Goal: Information Seeking & Learning: Learn about a topic

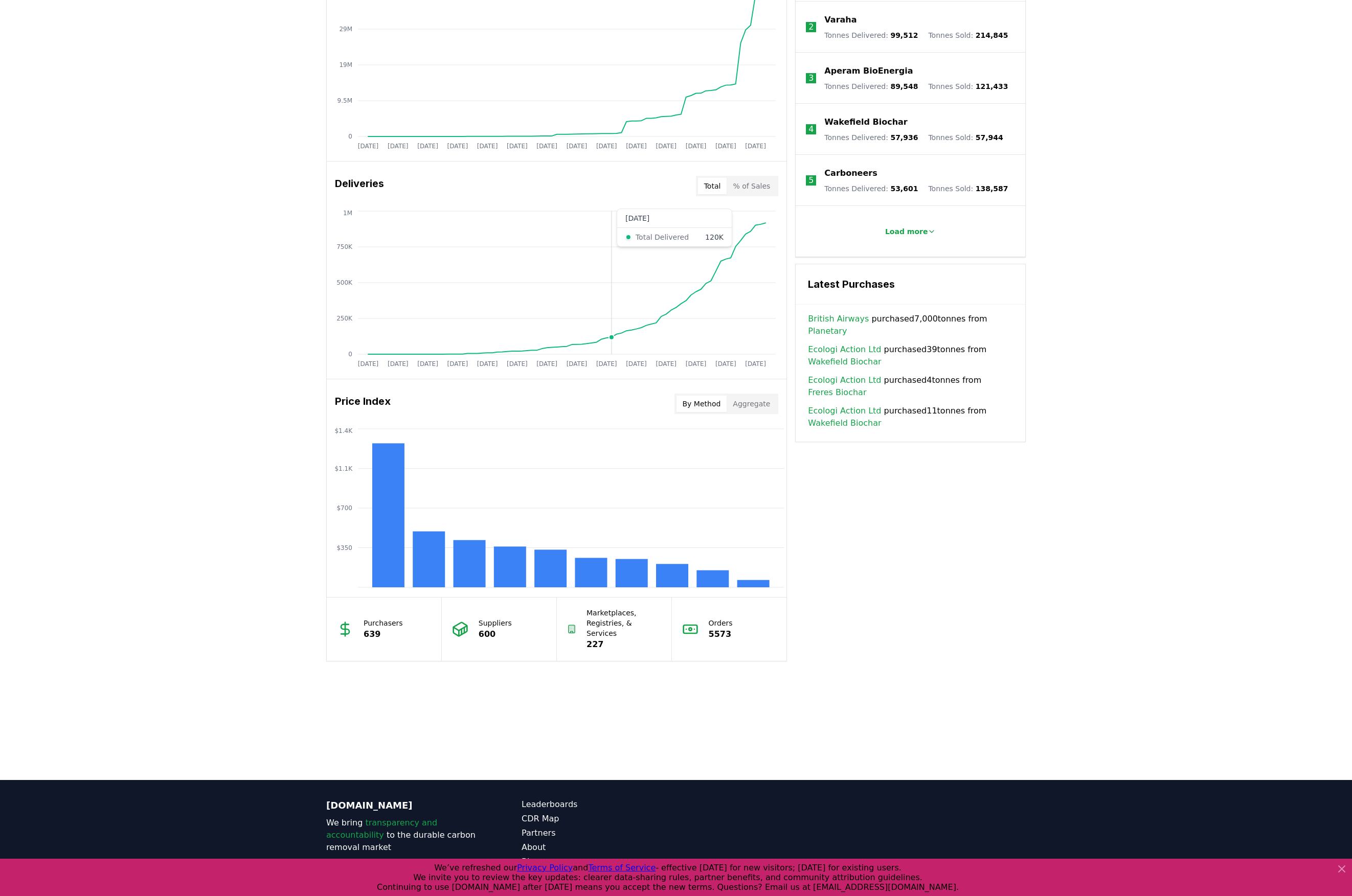
scroll to position [520, 0]
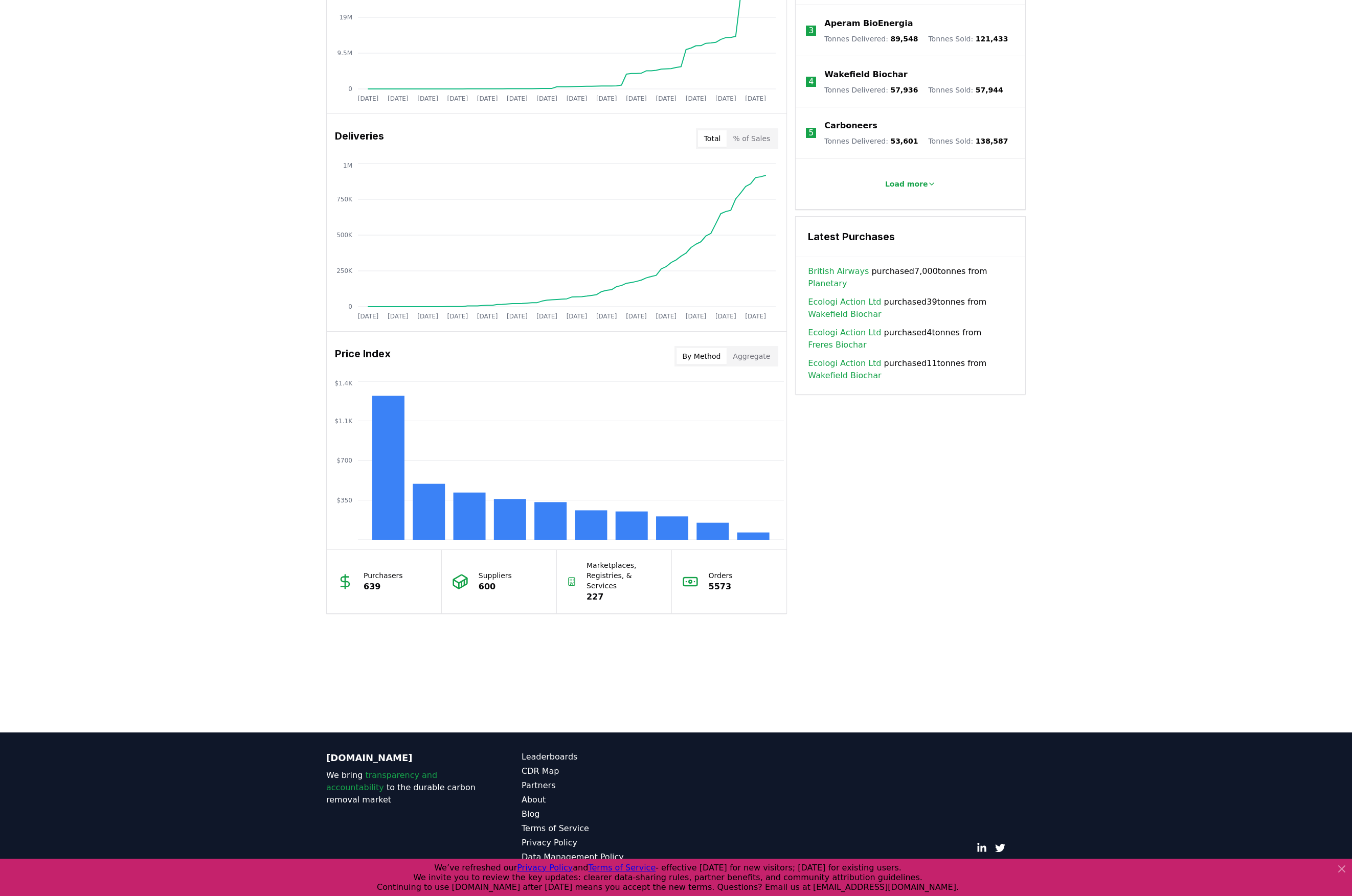
click at [371, 580] on p "639" at bounding box center [383, 586] width 40 height 12
click at [374, 580] on p "639" at bounding box center [383, 586] width 40 height 12
click at [859, 234] on h3 "Latest Purchases" at bounding box center [911, 237] width 205 height 16
click at [544, 772] on link "CDR Map" at bounding box center [599, 771] width 154 height 12
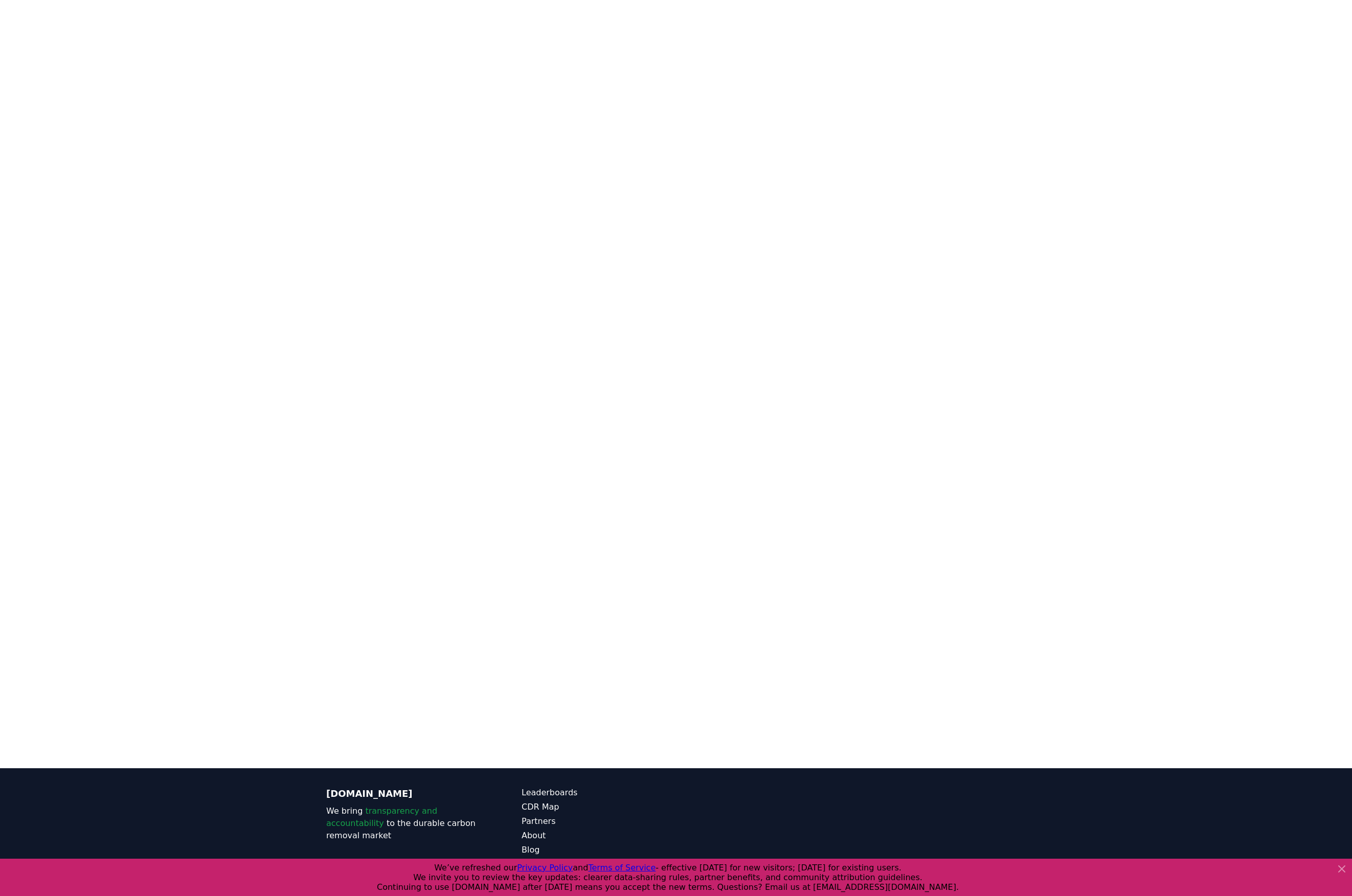
scroll to position [315, 0]
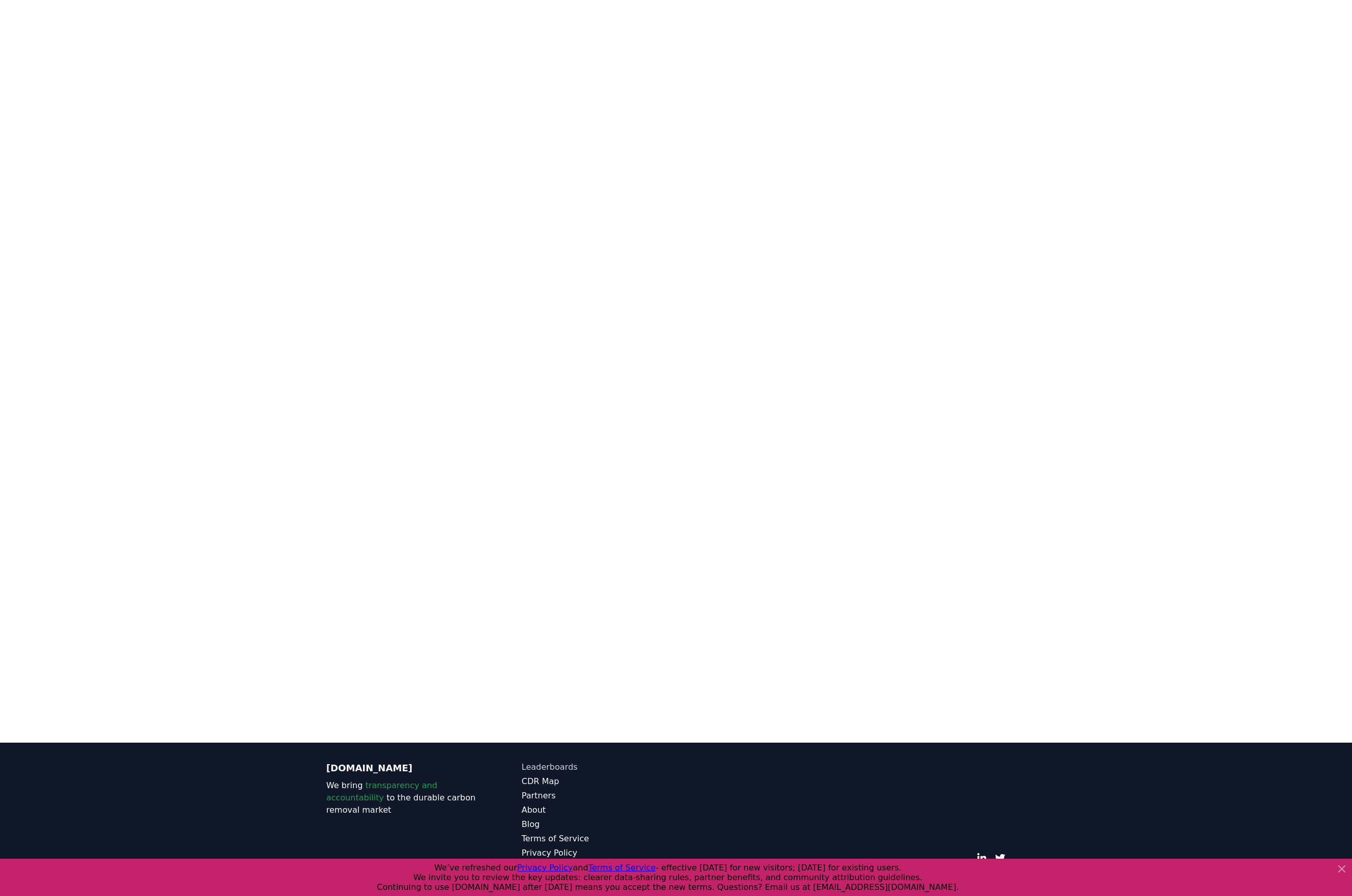
click at [546, 761] on link "Leaderboards" at bounding box center [599, 768] width 154 height 12
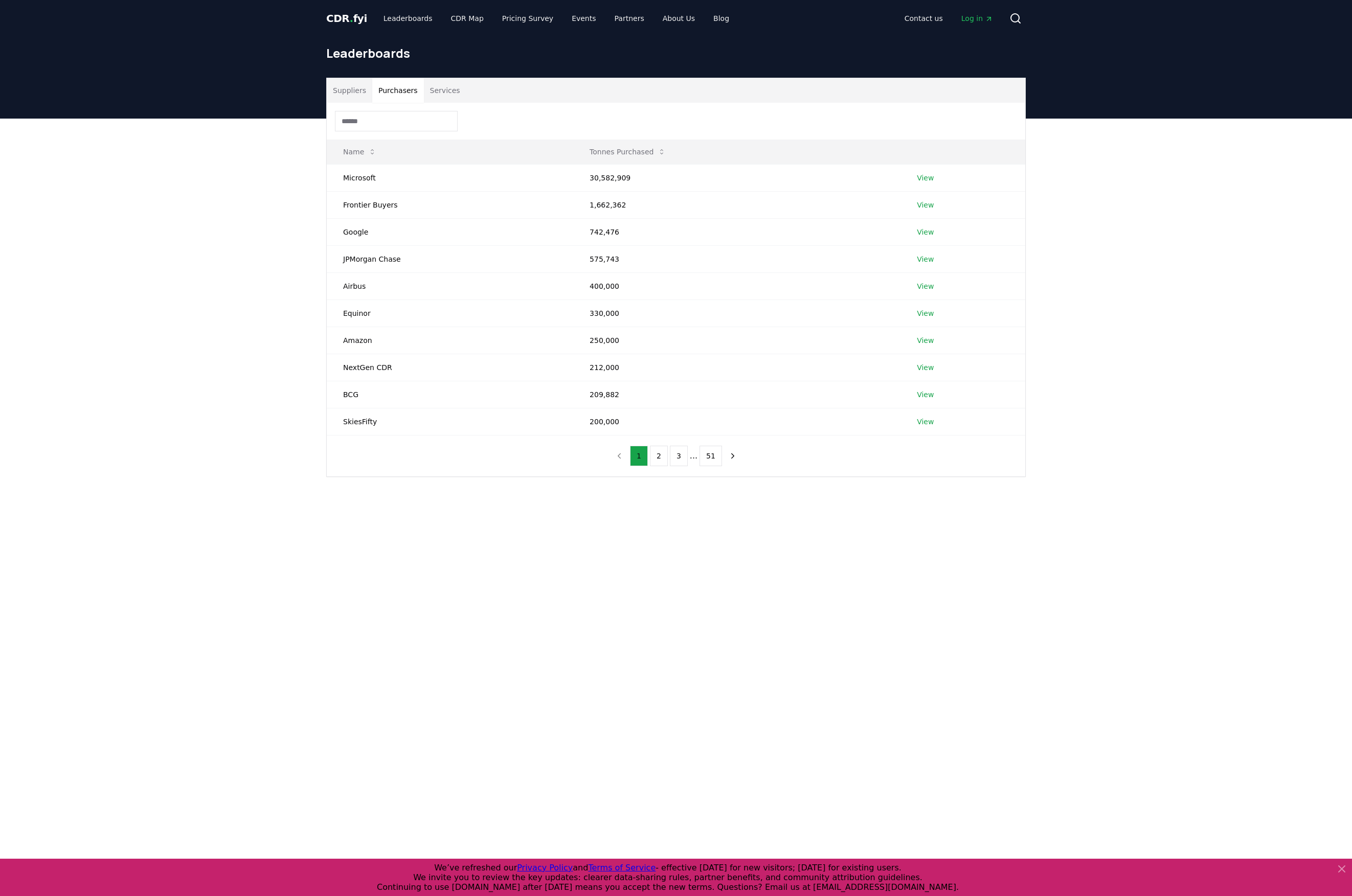
click at [395, 84] on button "Purchasers" at bounding box center [399, 91] width 52 height 24
click at [659, 454] on button "2" at bounding box center [658, 456] width 18 height 21
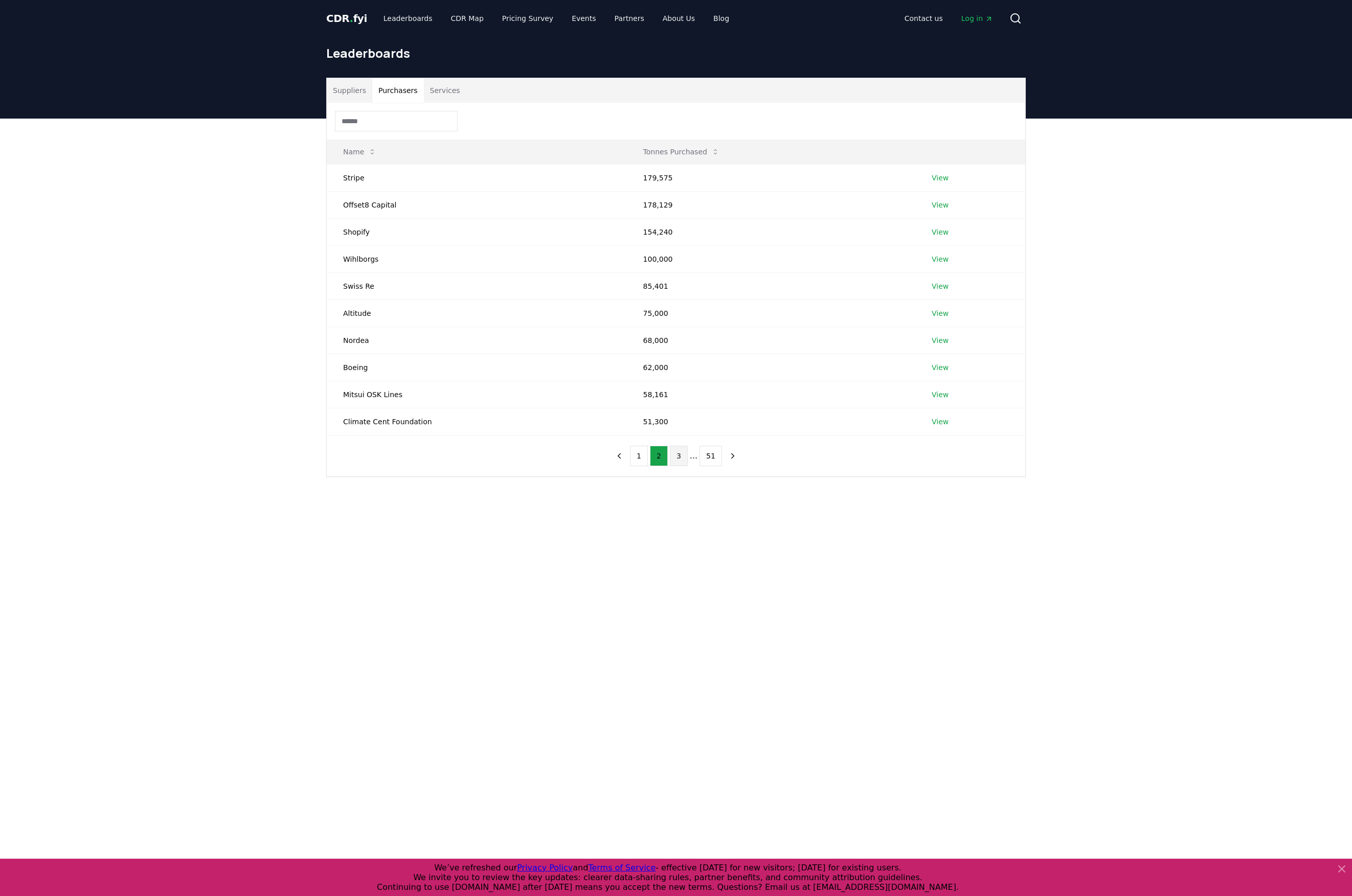
click at [680, 454] on button "3" at bounding box center [679, 456] width 18 height 21
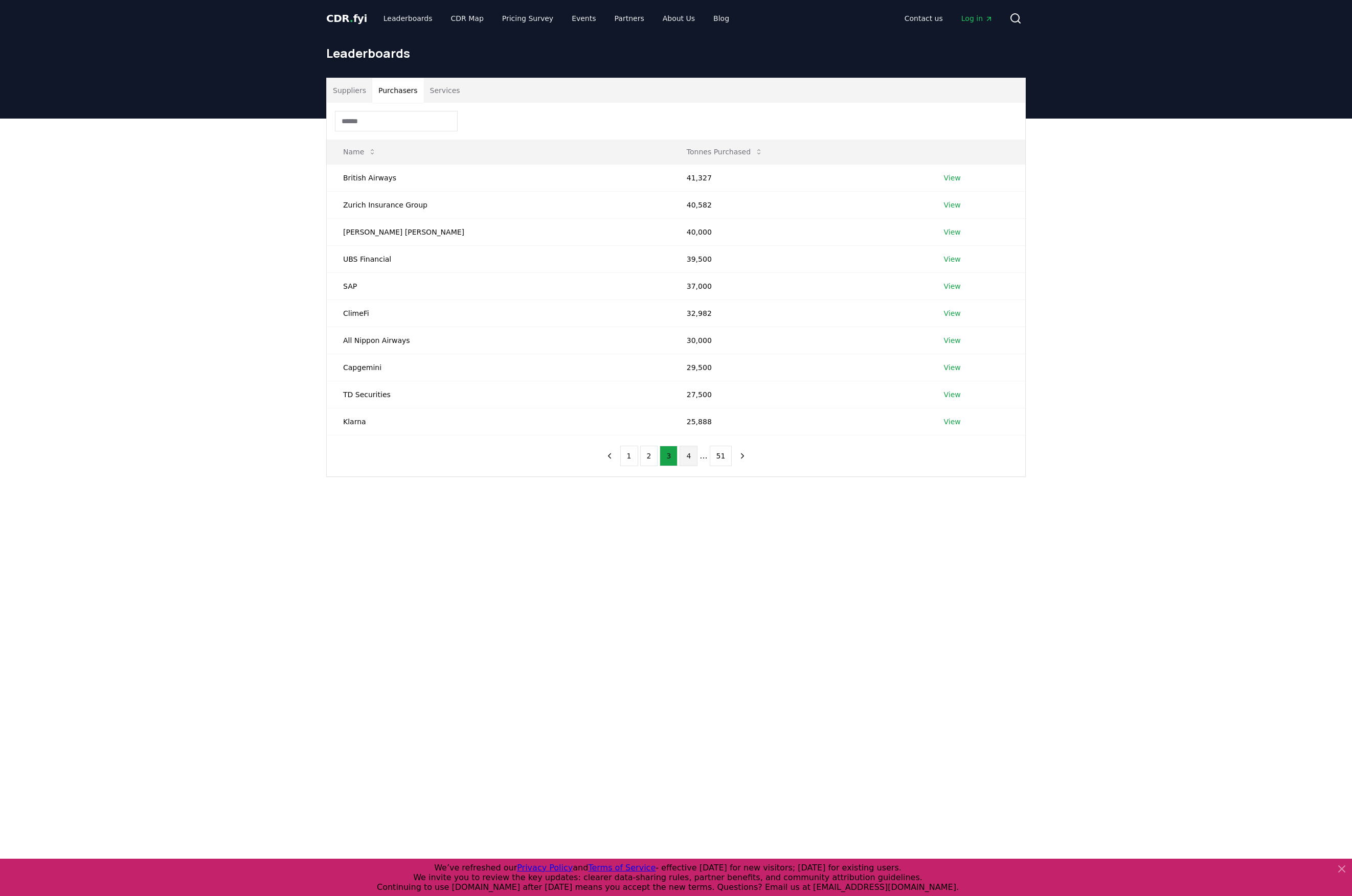
click at [686, 455] on button "4" at bounding box center [689, 456] width 18 height 21
click at [694, 455] on button "5" at bounding box center [694, 456] width 18 height 21
click at [695, 455] on button "6" at bounding box center [694, 456] width 18 height 21
click at [694, 454] on button "7" at bounding box center [694, 456] width 18 height 21
click at [693, 455] on button "8" at bounding box center [694, 456] width 18 height 21
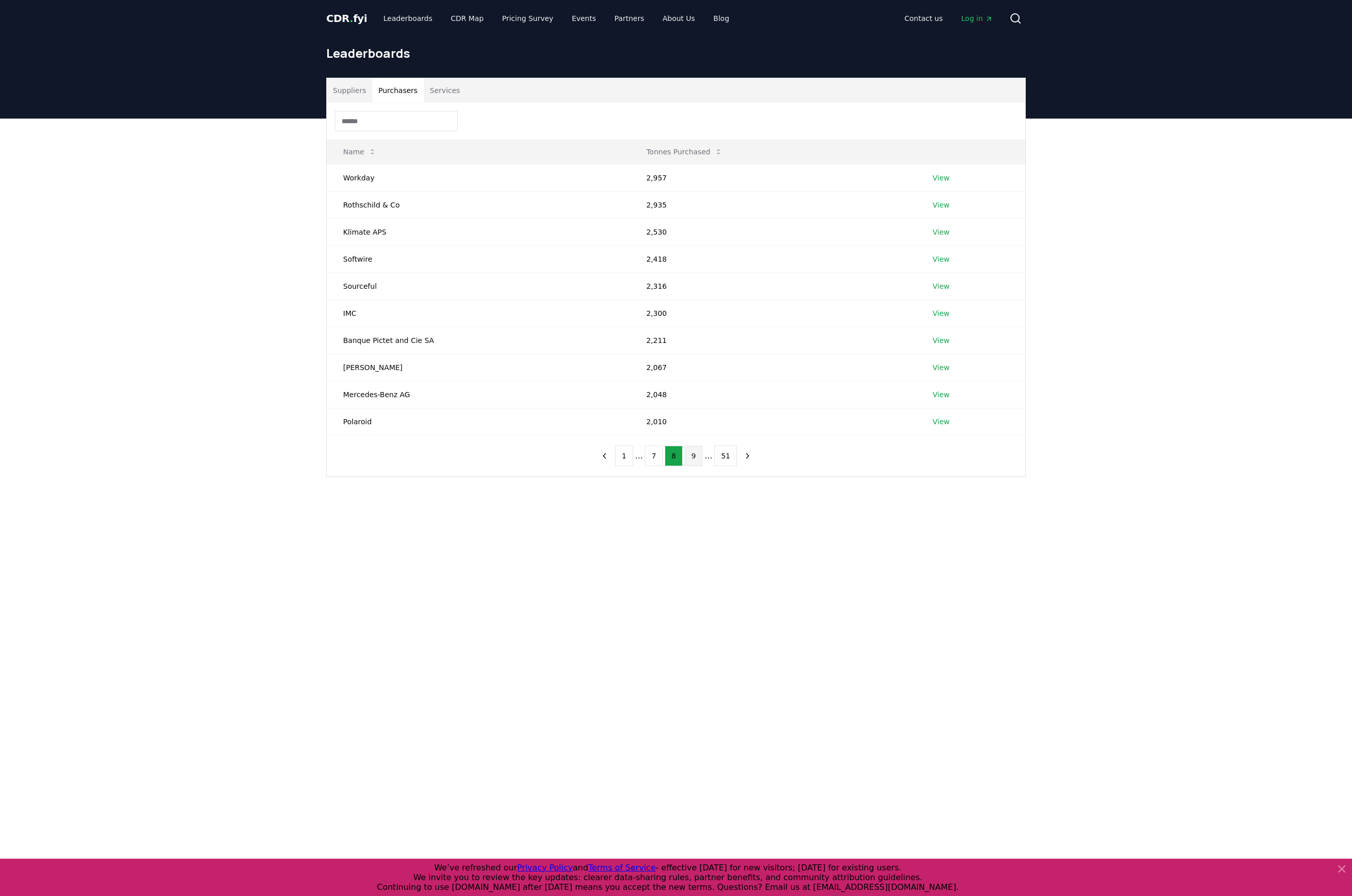
click at [693, 451] on button "9" at bounding box center [694, 456] width 18 height 21
click at [690, 460] on button "10" at bounding box center [694, 456] width 22 height 21
click at [694, 459] on button "11" at bounding box center [696, 456] width 22 height 21
click at [698, 454] on button "12" at bounding box center [698, 456] width 22 height 21
click at [696, 454] on button "13" at bounding box center [698, 456] width 22 height 21
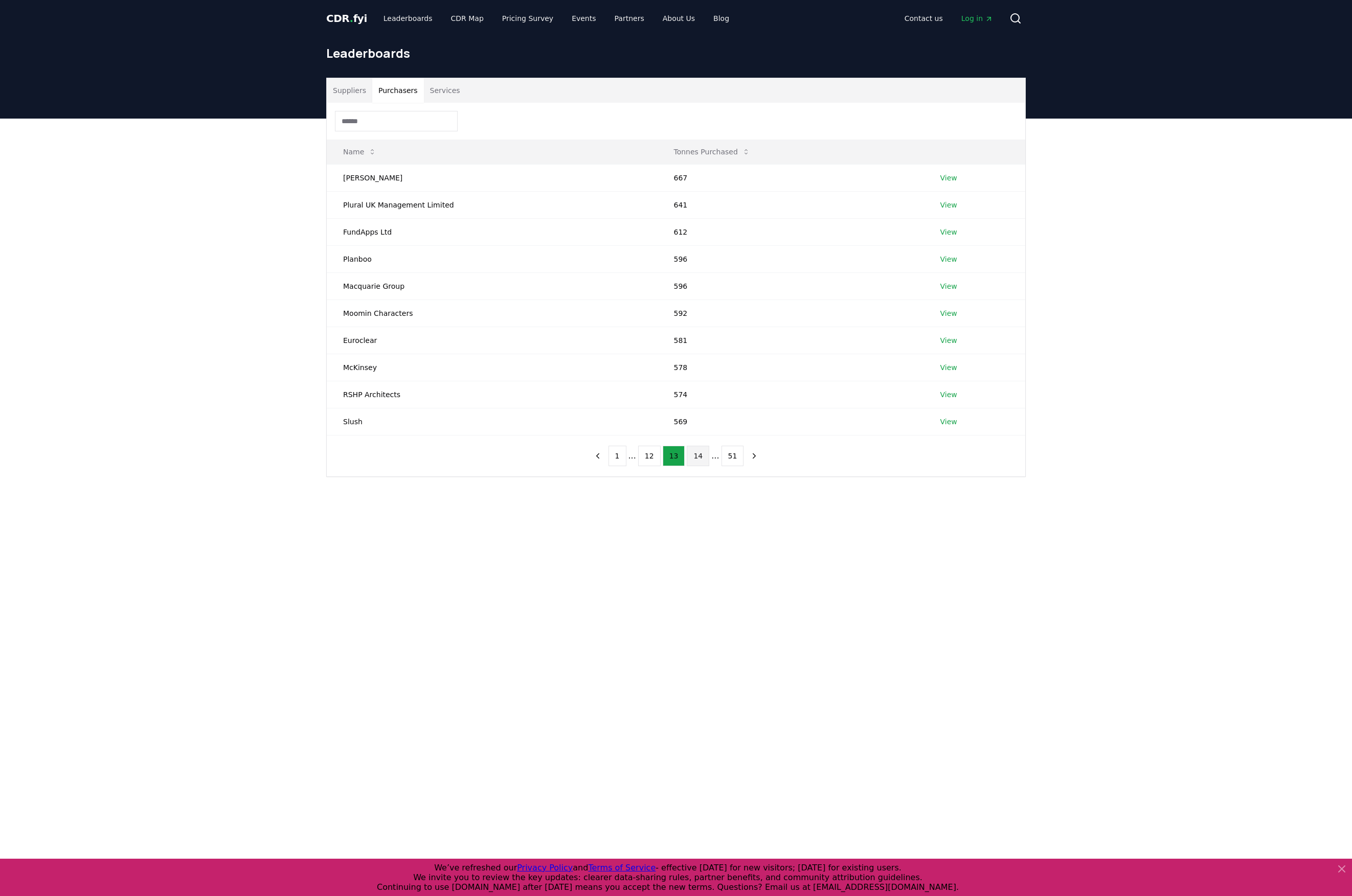
click at [701, 451] on button "14" at bounding box center [698, 456] width 22 height 21
click at [701, 452] on button "15" at bounding box center [698, 456] width 22 height 21
click at [701, 452] on button "16" at bounding box center [698, 456] width 22 height 21
click at [701, 452] on button "17" at bounding box center [698, 456] width 22 height 21
click at [701, 452] on button "18" at bounding box center [698, 456] width 22 height 21
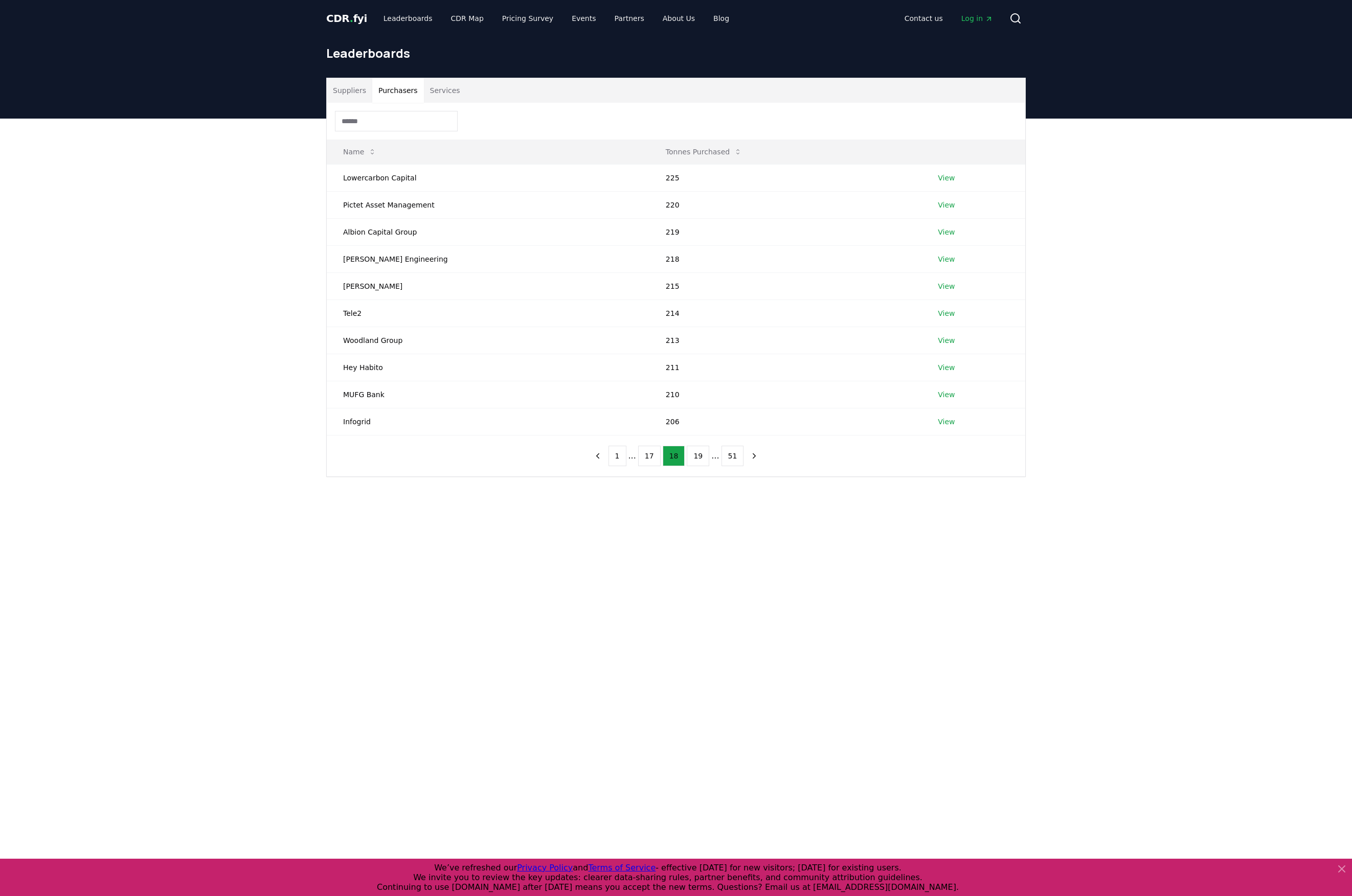
click at [701, 452] on button "19" at bounding box center [698, 456] width 22 height 21
click at [701, 452] on button "20" at bounding box center [698, 456] width 22 height 21
click at [701, 452] on button "21" at bounding box center [698, 456] width 22 height 21
click at [701, 452] on button "22" at bounding box center [698, 456] width 22 height 21
click at [701, 452] on button "23" at bounding box center [698, 456] width 22 height 21
